Goal: Task Accomplishment & Management: Manage account settings

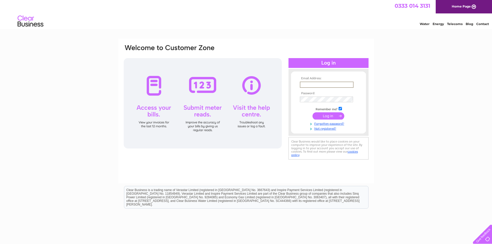
click at [332, 83] on input "text" at bounding box center [327, 85] width 54 height 6
type input "mriaz345@yahoo.com"
click at [331, 115] on input "submit" at bounding box center [328, 115] width 32 height 7
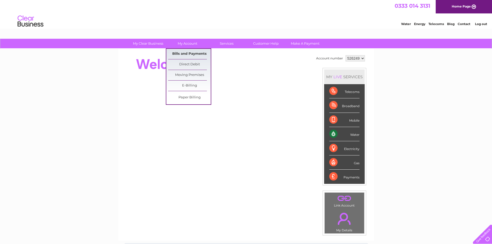
click at [188, 52] on link "Bills and Payments" at bounding box center [189, 54] width 43 height 10
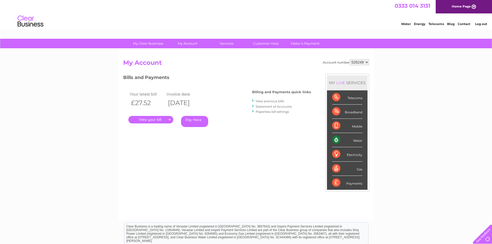
click at [154, 121] on link "." at bounding box center [150, 119] width 45 height 7
